Goal: Information Seeking & Learning: Learn about a topic

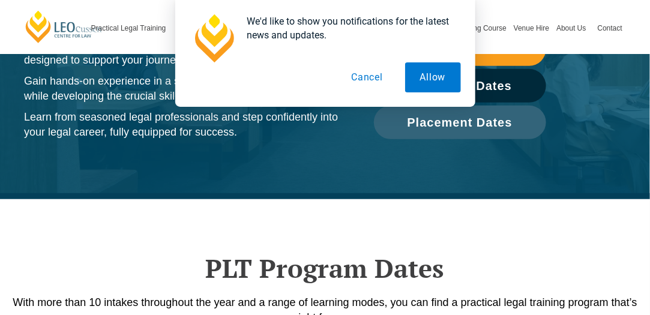
click at [369, 82] on button "Cancel" at bounding box center [367, 77] width 62 height 30
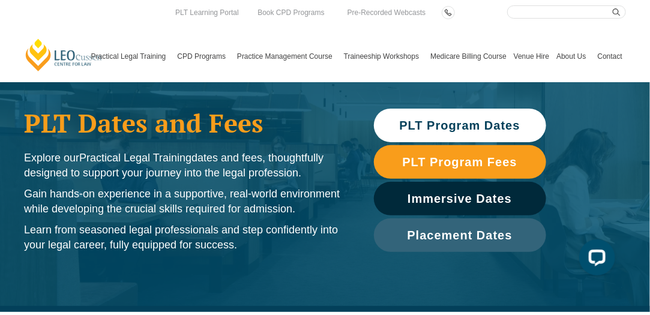
click at [445, 125] on span "PLT Program Dates" at bounding box center [460, 125] width 121 height 12
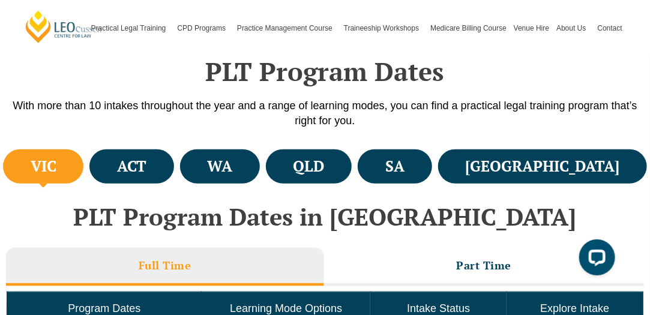
scroll to position [358, 0]
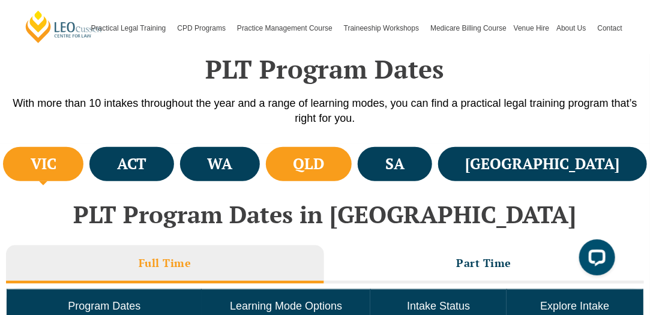
click at [352, 148] on li "QLD" at bounding box center [309, 164] width 86 height 34
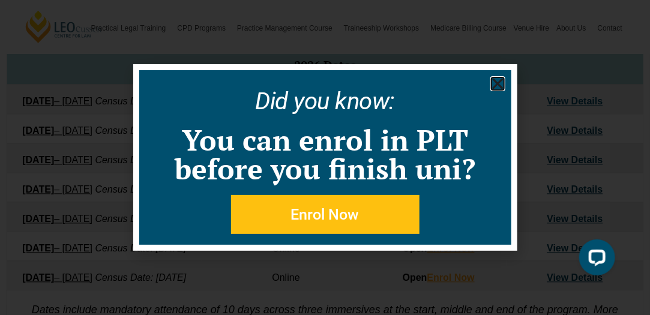
scroll to position [736, 0]
click at [498, 83] on use "Close" at bounding box center [497, 84] width 11 height 11
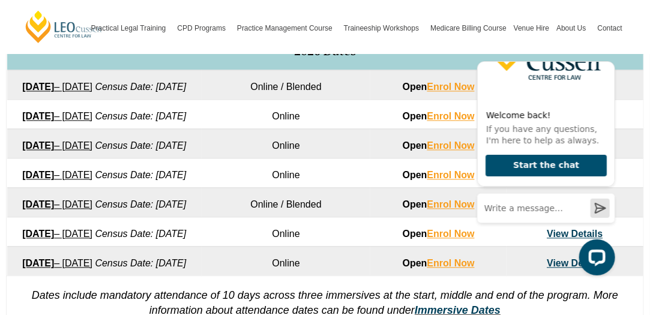
scroll to position [749, 0]
click at [237, 159] on td "Online" at bounding box center [286, 144] width 169 height 29
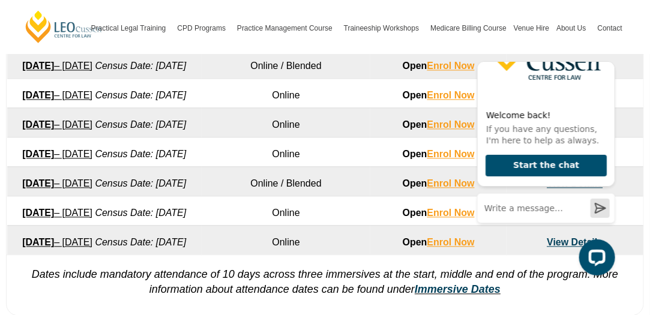
scroll to position [772, 0]
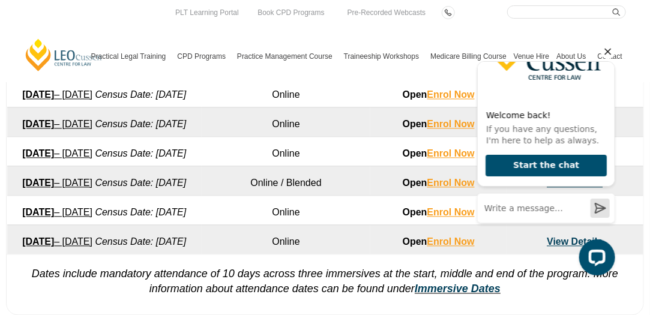
click at [607, 51] on icon "Hide greeting" at bounding box center [607, 51] width 14 height 14
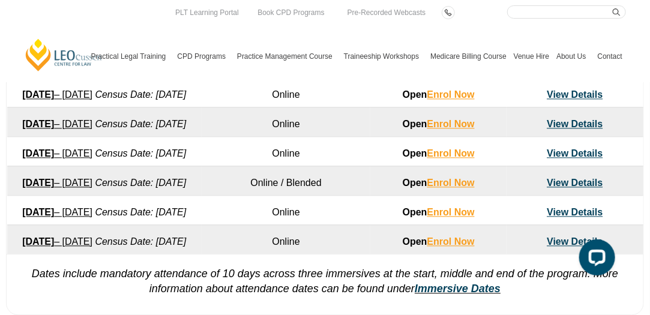
click at [586, 107] on td "View Details" at bounding box center [575, 91] width 136 height 29
click at [574, 100] on link "View Details" at bounding box center [575, 94] width 56 height 10
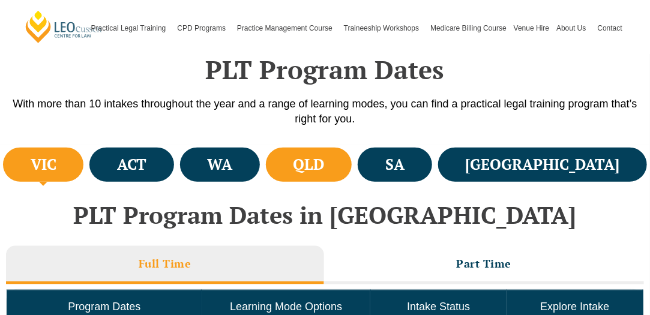
drag, startPoint x: 0, startPoint y: 0, endPoint x: 382, endPoint y: 172, distance: 419.3
click at [325, 172] on h4 "QLD" at bounding box center [308, 165] width 31 height 20
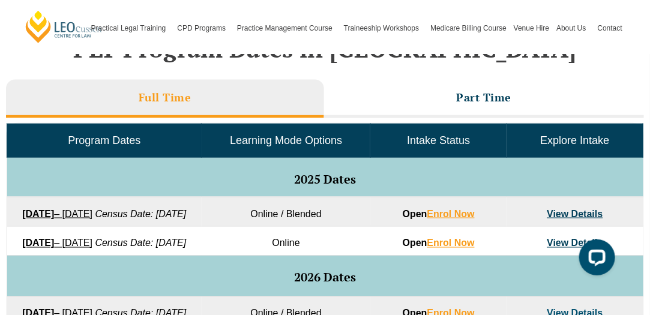
scroll to position [510, 0]
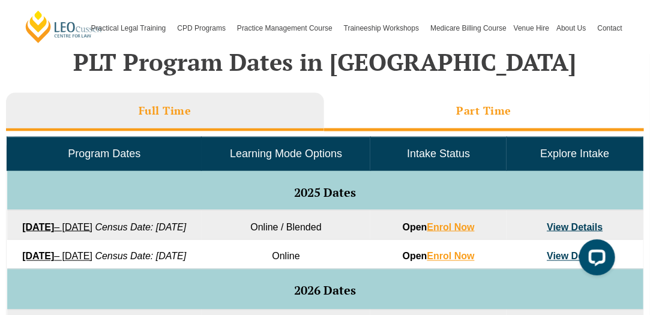
click at [416, 105] on li "Part Time" at bounding box center [484, 112] width 321 height 38
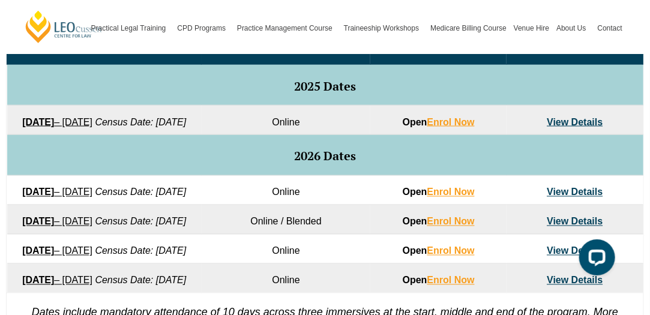
scroll to position [678, 0]
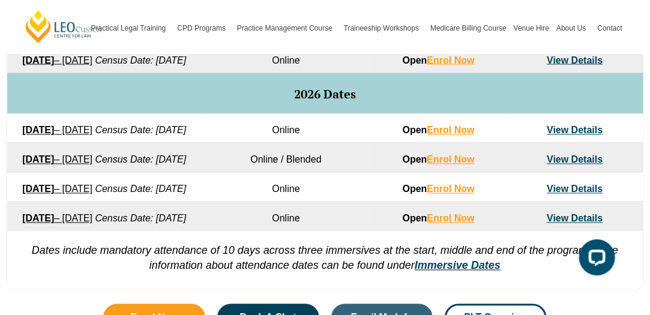
click at [576, 165] on link "View Details" at bounding box center [575, 160] width 56 height 10
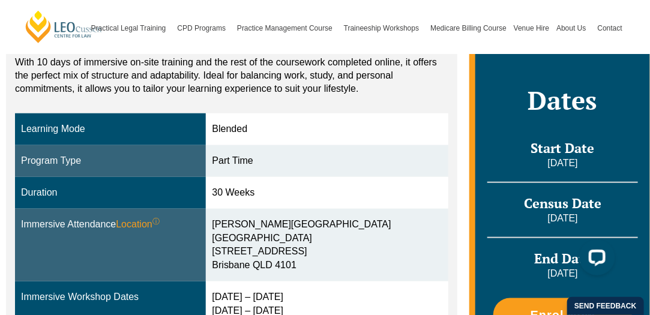
scroll to position [289, 0]
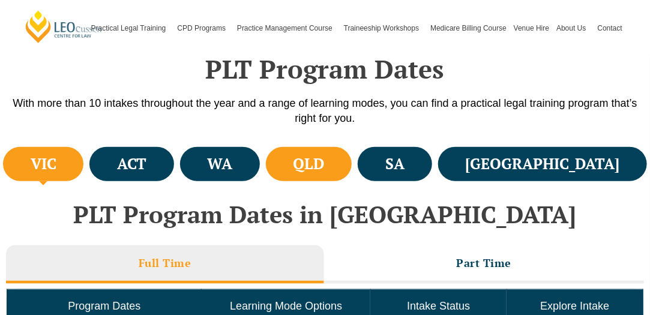
click at [352, 172] on li "QLD" at bounding box center [309, 164] width 86 height 34
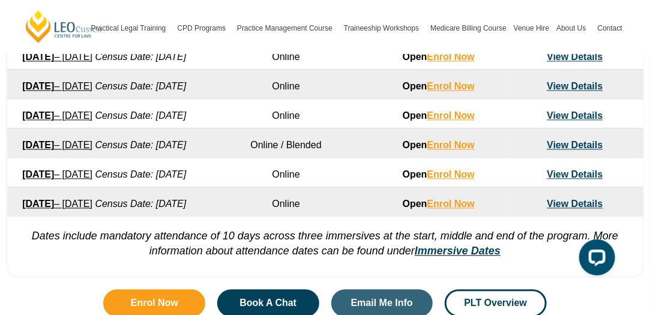
scroll to position [809, 0]
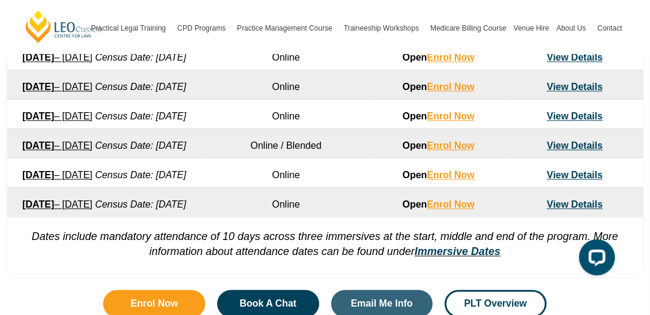
click at [583, 92] on link "View Details" at bounding box center [575, 87] width 56 height 10
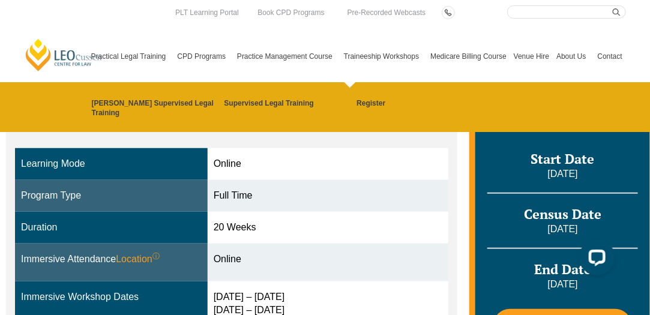
scroll to position [202, 0]
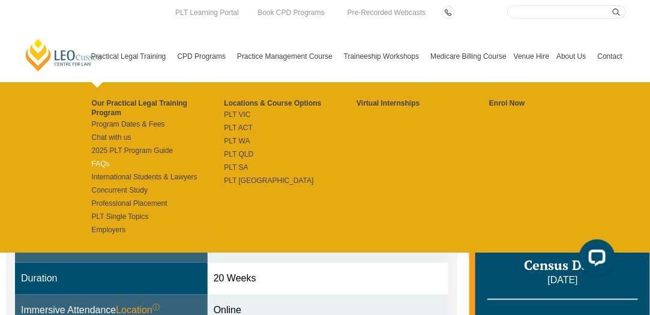
click at [106, 164] on link "FAQs" at bounding box center [158, 164] width 133 height 10
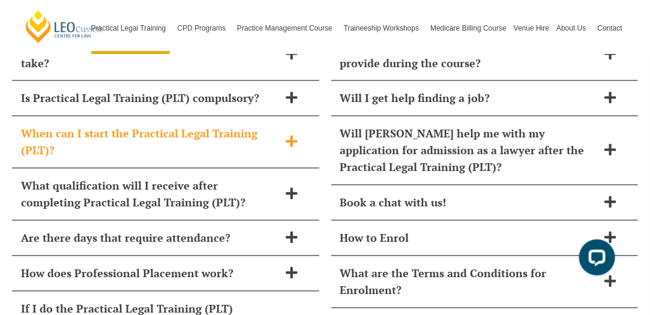
scroll to position [5211, 0]
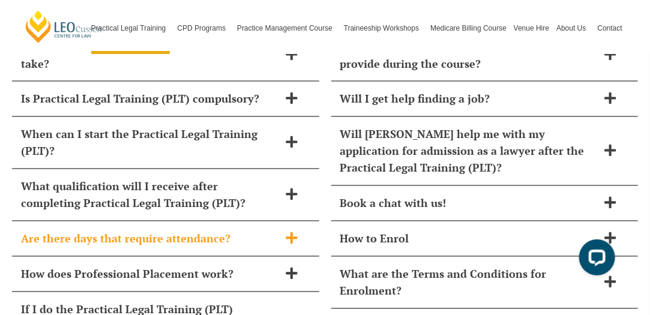
click at [282, 232] on span at bounding box center [291, 239] width 25 height 15
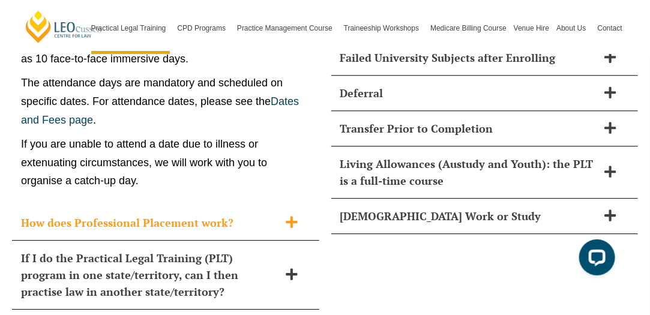
click at [264, 214] on span "How does Professional Placement work?" at bounding box center [150, 222] width 258 height 17
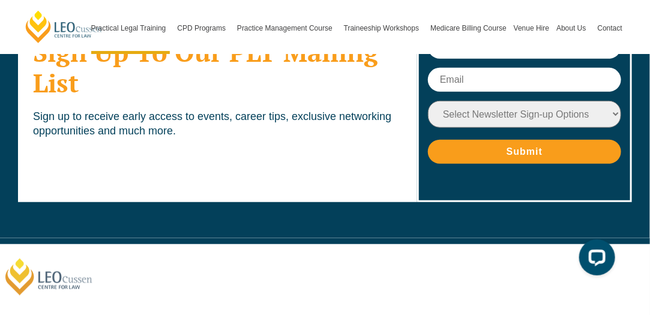
scroll to position [6308, 0]
